Goal: Task Accomplishment & Management: Manage account settings

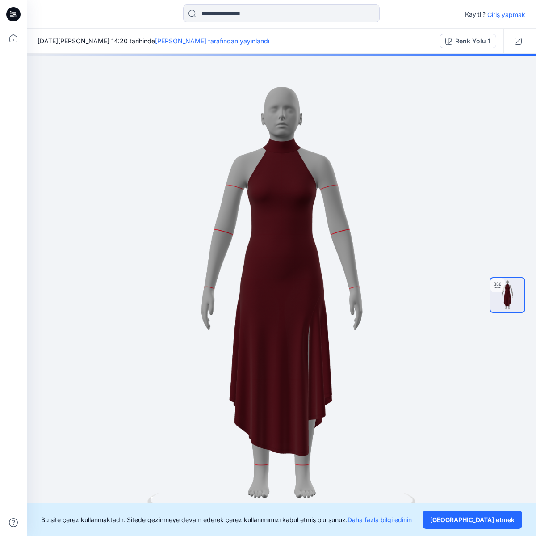
click at [285, 41] on div "[DATE][PERSON_NAME] 14:20 tarihinde [PERSON_NAME] tarafından yayınlandı" at bounding box center [229, 41] width 405 height 25
click at [17, 14] on icon at bounding box center [13, 14] width 14 height 14
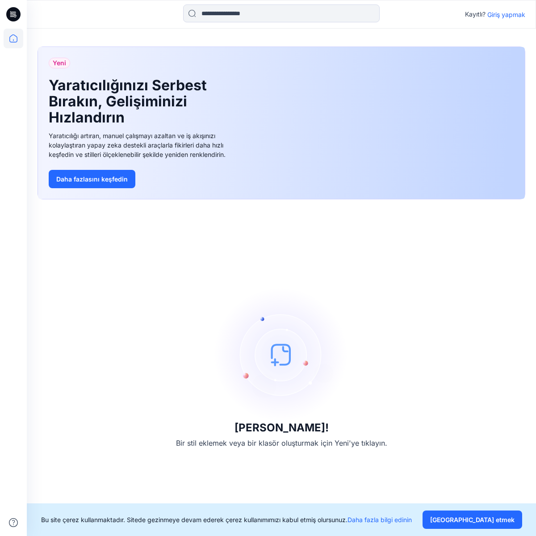
click at [507, 14] on font "Giriş yapmak" at bounding box center [507, 15] width 38 height 8
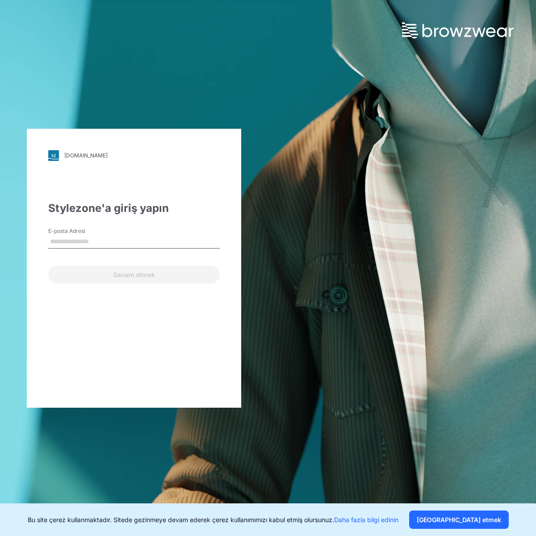
click at [99, 239] on input "E-posta Adresi" at bounding box center [134, 241] width 172 height 13
type input "**********"
click at [48, 266] on button "Devam etmek" at bounding box center [134, 275] width 172 height 18
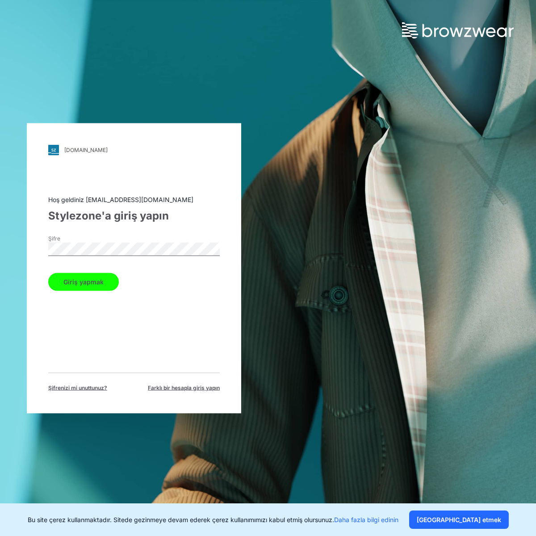
click at [48, 273] on button "Giriş yapmak" at bounding box center [83, 282] width 71 height 18
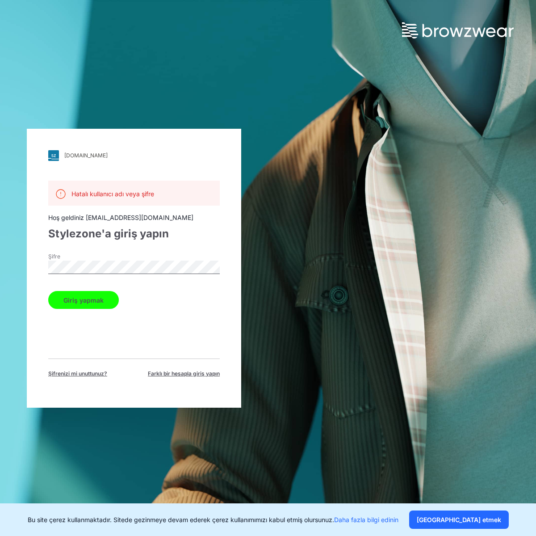
click at [48, 291] on button "Giriş yapmak" at bounding box center [83, 300] width 71 height 18
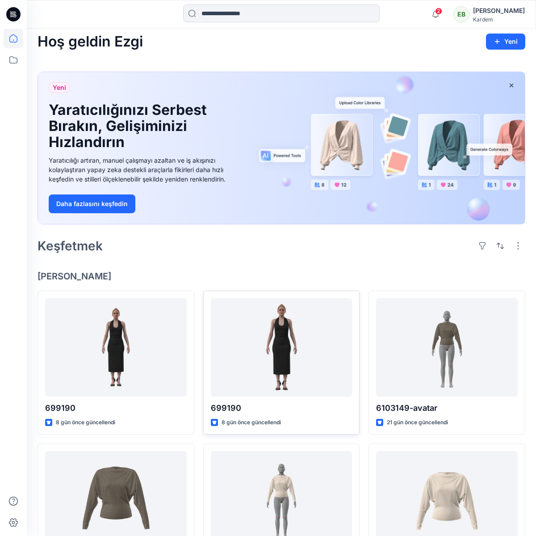
scroll to position [7, 0]
